Goal: Task Accomplishment & Management: Use online tool/utility

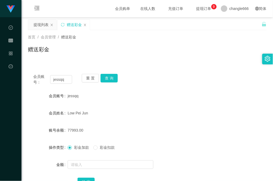
click at [186, 83] on div "会员账号： [PERSON_NAME] 重 置 查 询" at bounding box center [147, 79] width 239 height 11
drag, startPoint x: 189, startPoint y: 99, endPoint x: 115, endPoint y: 78, distance: 77.1
click at [185, 100] on div "jessqq" at bounding box center [137, 95] width 139 height 11
click at [106, 75] on button "查 询" at bounding box center [109, 78] width 17 height 9
drag, startPoint x: 126, startPoint y: 79, endPoint x: 122, endPoint y: 76, distance: 5.1
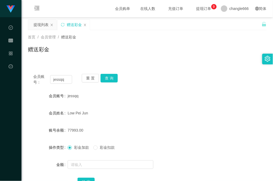
click at [126, 78] on div "会员账号： [PERSON_NAME] 重 置 查 询" at bounding box center [147, 79] width 239 height 11
click at [111, 79] on button "查 询" at bounding box center [109, 78] width 17 height 9
click at [158, 87] on div "会员账号： [PERSON_NAME] 重 置 查 询 会员账号 jessqq 会员姓名 Low Pei Jun 账号余额 77993.00 操作类型 彩金加…" at bounding box center [147, 133] width 239 height 130
click at [100, 162] on input "text" at bounding box center [111, 164] width 86 height 9
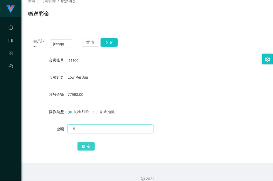
type input "15"
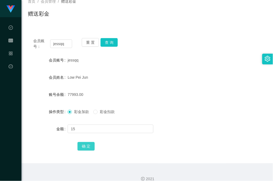
click at [88, 144] on button "确 定" at bounding box center [86, 146] width 17 height 9
click at [214, 90] on div "账号余额 78008.00" at bounding box center [147, 94] width 239 height 11
click at [218, 71] on form "会员账号 jessqq 会员姓名 Low Pei Jun 账号余额 78008.00 操作类型 彩金加款 彩金扣款 金额 确 定" at bounding box center [147, 103] width 239 height 97
click at [111, 45] on button "查 询" at bounding box center [109, 42] width 17 height 9
click at [109, 43] on button "查 询" at bounding box center [109, 42] width 17 height 9
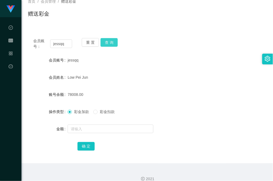
click at [112, 44] on button "查 询" at bounding box center [109, 42] width 17 height 9
click at [113, 48] on div "重 置 查 询" at bounding box center [101, 43] width 39 height 11
click at [115, 44] on button "查 询" at bounding box center [109, 42] width 17 height 9
click at [189, 38] on div "会员账号： [PERSON_NAME] 重 置 查 询 会员账号 jessqq 会员姓名 Low Pei Jun 账号余额 78008.00 操作类型 彩金加…" at bounding box center [147, 98] width 239 height 130
click at [127, 72] on div "Low Pei Jun" at bounding box center [137, 77] width 139 height 11
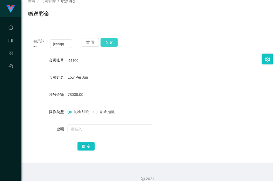
click at [113, 46] on button "查 询" at bounding box center [109, 42] width 17 height 9
click at [265, 58] on icon "图标: setting" at bounding box center [268, 59] width 6 height 6
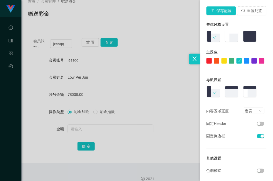
click at [189, 59] on div at bounding box center [194, 59] width 11 height 11
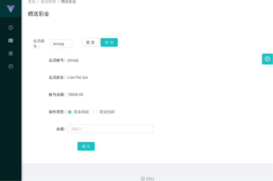
click at [211, 42] on div "会员账号： [PERSON_NAME] 重 置 查 询" at bounding box center [147, 43] width 239 height 11
click at [225, 97] on div "账号余额 78008.00" at bounding box center [147, 94] width 239 height 11
